Goal: Information Seeking & Learning: Check status

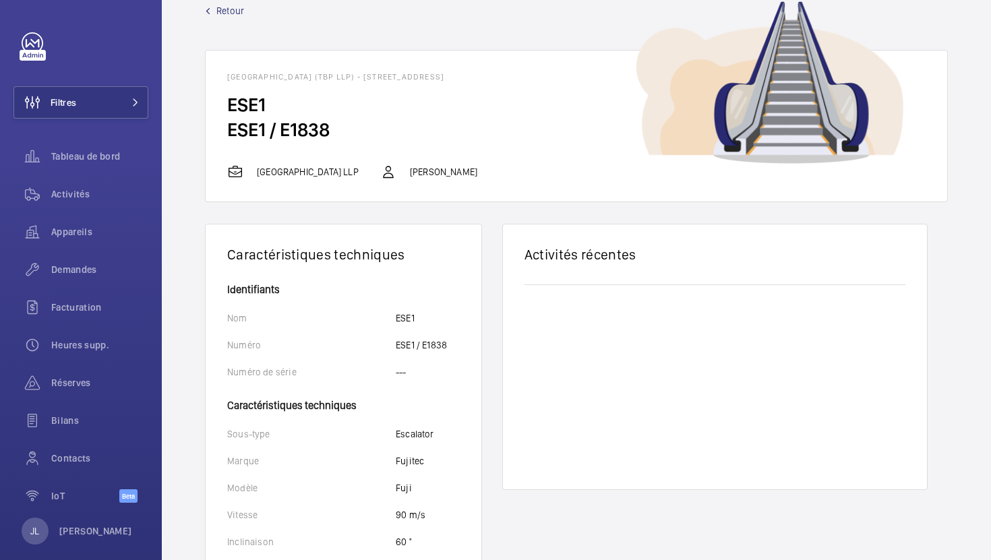
scroll to position [466, 0]
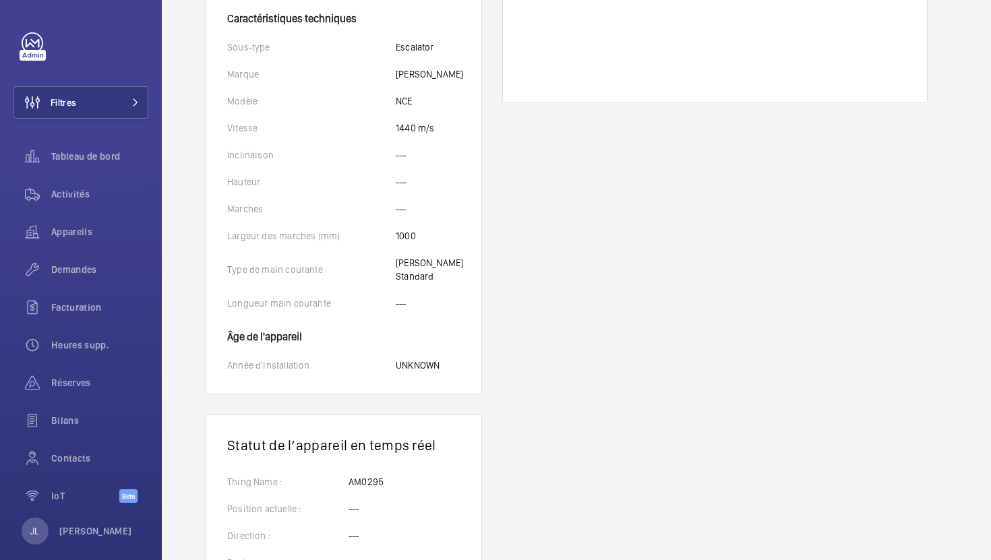
scroll to position [462, 0]
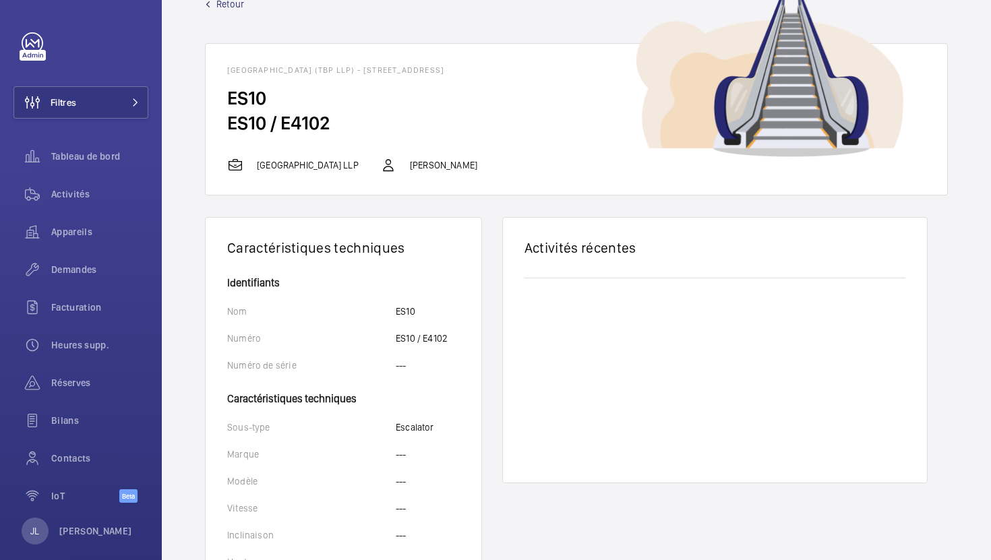
scroll to position [11, 0]
